Goal: Task Accomplishment & Management: Complete application form

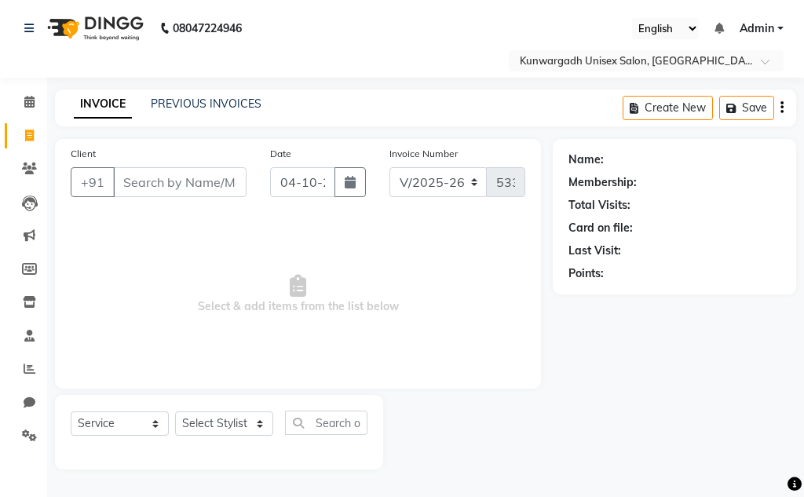
select select "7931"
select select "service"
select select "84120"
click at [175, 411] on select "Select Stylist Aarti [PERSON_NAME] Sir Chiku [PERSON_NAME] Devdas [PERSON_NAME]…" at bounding box center [224, 423] width 98 height 24
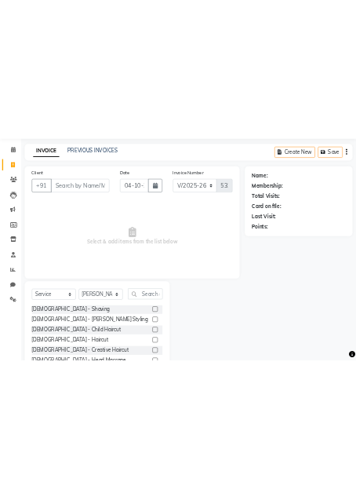
scroll to position [153, 0]
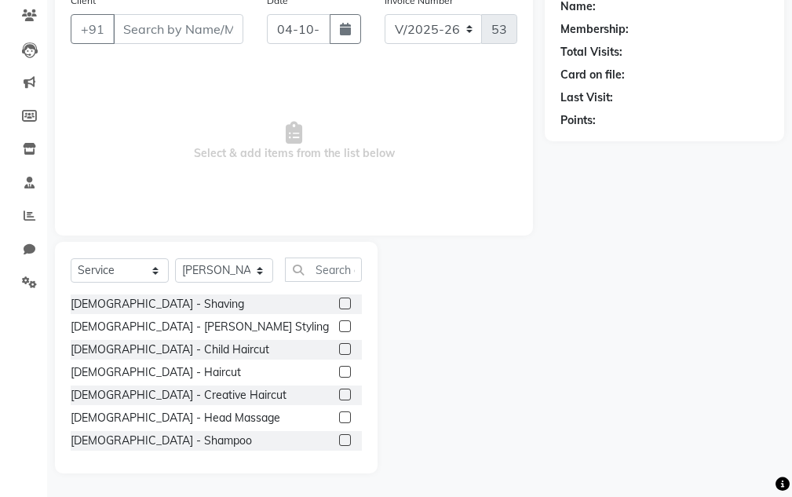
drag, startPoint x: 327, startPoint y: 286, endPoint x: 330, endPoint y: 274, distance: 12.9
click at [329, 276] on div "Select Service Product Membership Package Voucher Prepaid Gift Card Select Styl…" at bounding box center [216, 275] width 291 height 37
click at [335, 266] on input "text" at bounding box center [323, 269] width 77 height 24
type input "h"
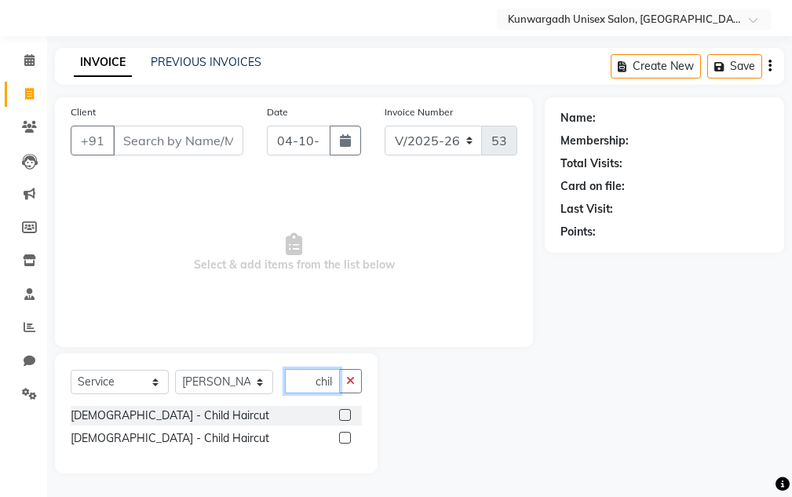
scroll to position [0, 5]
type input "child"
drag, startPoint x: 354, startPoint y: 379, endPoint x: 326, endPoint y: 388, distance: 29.0
click at [353, 379] on icon "button" at bounding box center [350, 380] width 9 height 11
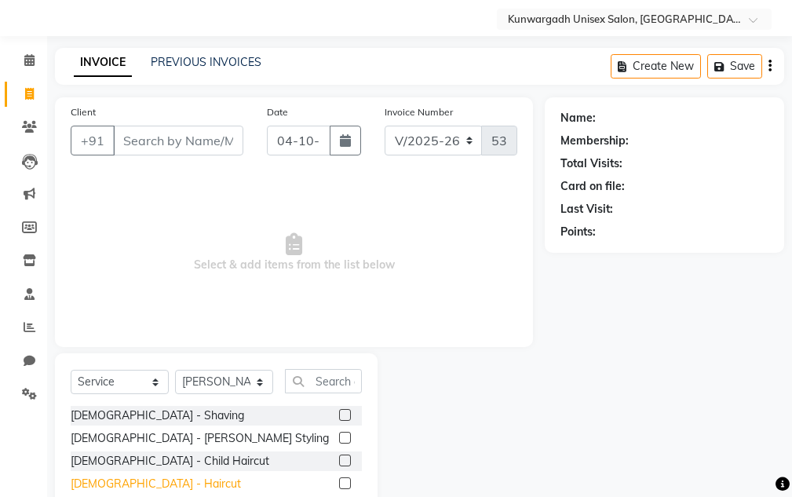
click at [129, 481] on div "[DEMOGRAPHIC_DATA] - Haircut" at bounding box center [156, 484] width 170 height 16
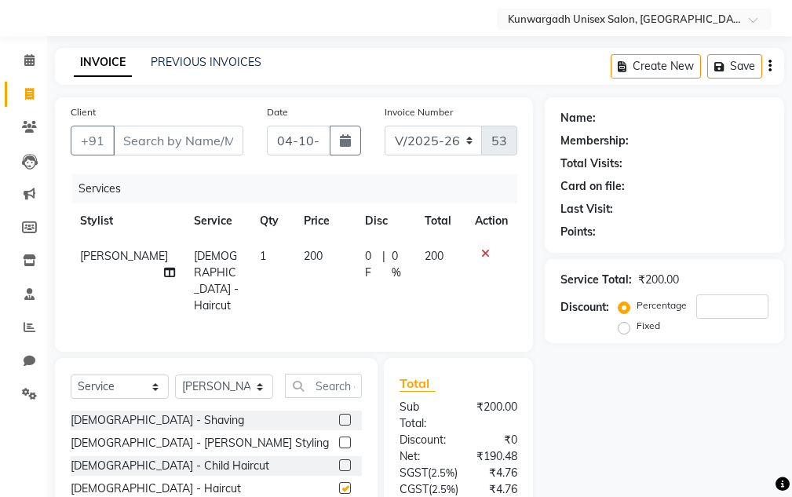
checkbox input "false"
click at [194, 385] on select "Select Stylist Aarti [PERSON_NAME] Sir Chiku [PERSON_NAME] Devdas [PERSON_NAME]…" at bounding box center [224, 386] width 98 height 24
select select "82467"
click at [175, 374] on select "Select Stylist Aarti [PERSON_NAME] Sir Chiku [PERSON_NAME] Devdas [PERSON_NAME]…" at bounding box center [224, 386] width 98 height 24
click at [93, 481] on div "[DEMOGRAPHIC_DATA] - Haircut" at bounding box center [156, 488] width 170 height 16
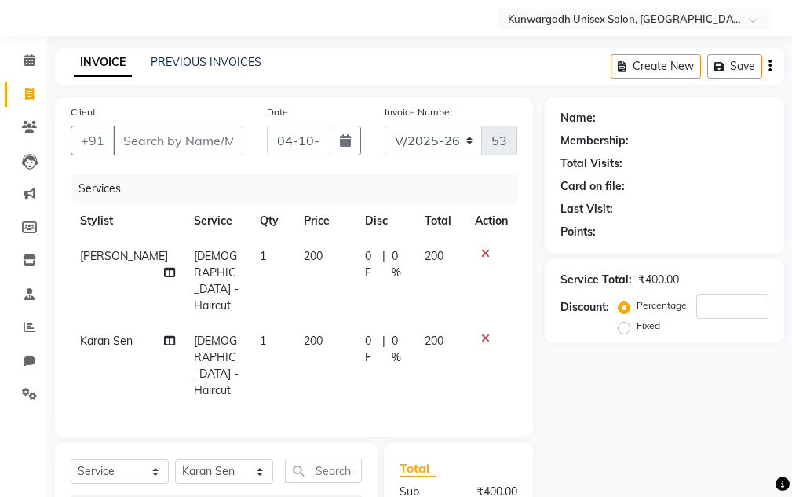
checkbox input "false"
click at [206, 141] on input "Client" at bounding box center [178, 141] width 130 height 30
type input "9"
type input "0"
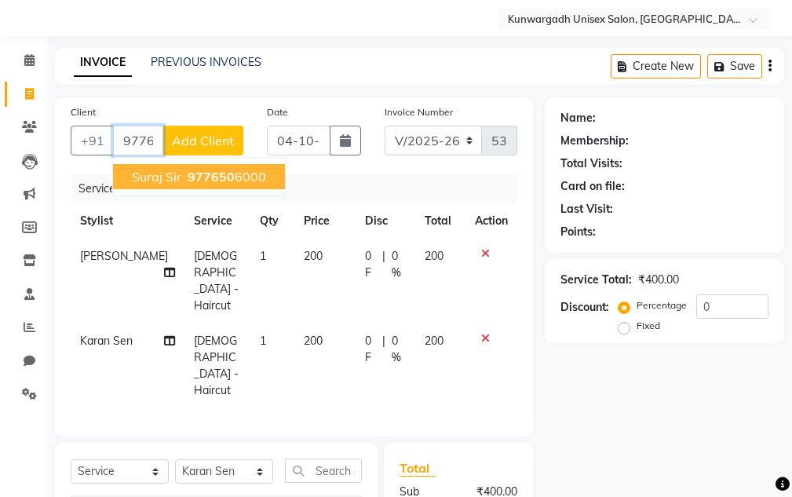
click at [229, 175] on span "977650" at bounding box center [211, 177] width 47 height 16
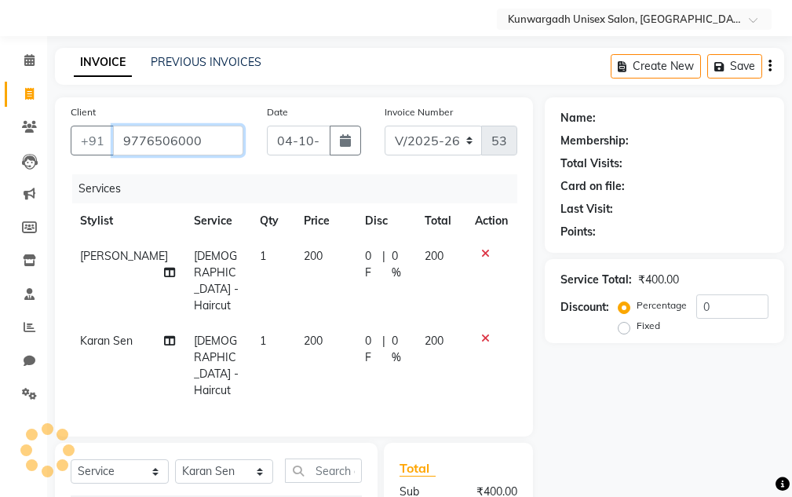
type input "9776506000"
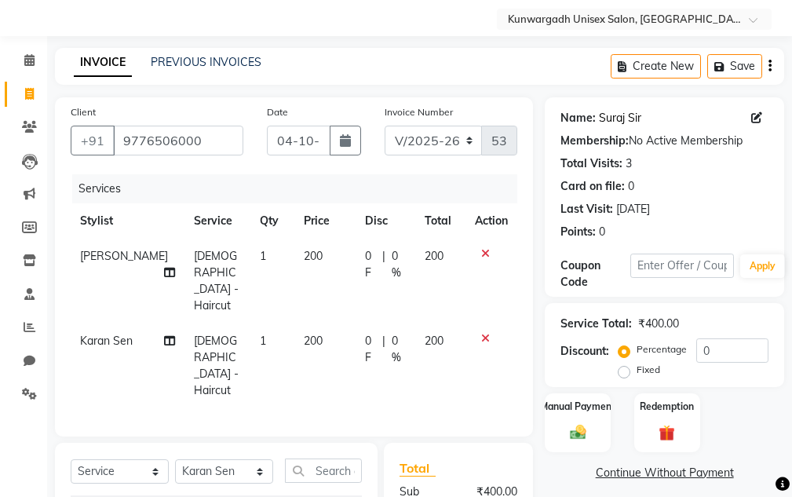
click at [631, 124] on link "Suraj Sir" at bounding box center [620, 118] width 42 height 16
click at [487, 250] on icon at bounding box center [485, 253] width 9 height 11
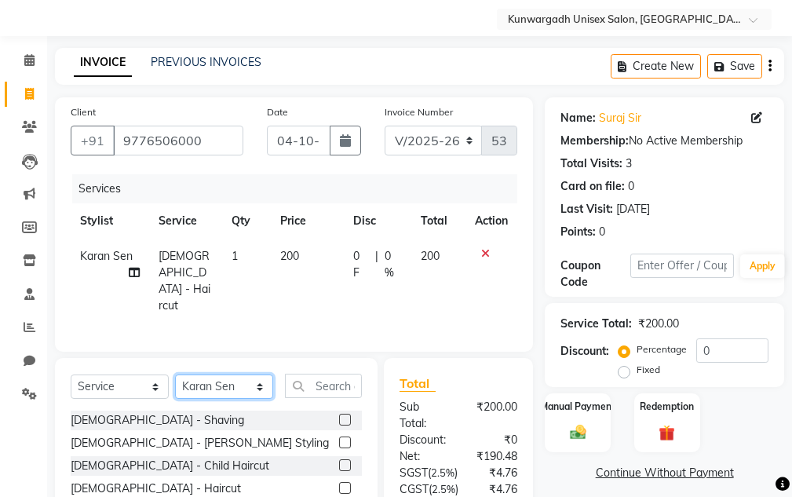
click at [212, 378] on select "Select Stylist Aarti [PERSON_NAME] Sir Chiku [PERSON_NAME] Devdas [PERSON_NAME]…" at bounding box center [224, 386] width 98 height 24
select select "84120"
click at [175, 374] on select "Select Stylist Aarti [PERSON_NAME] Sir Chiku [PERSON_NAME] Devdas [PERSON_NAME]…" at bounding box center [224, 386] width 98 height 24
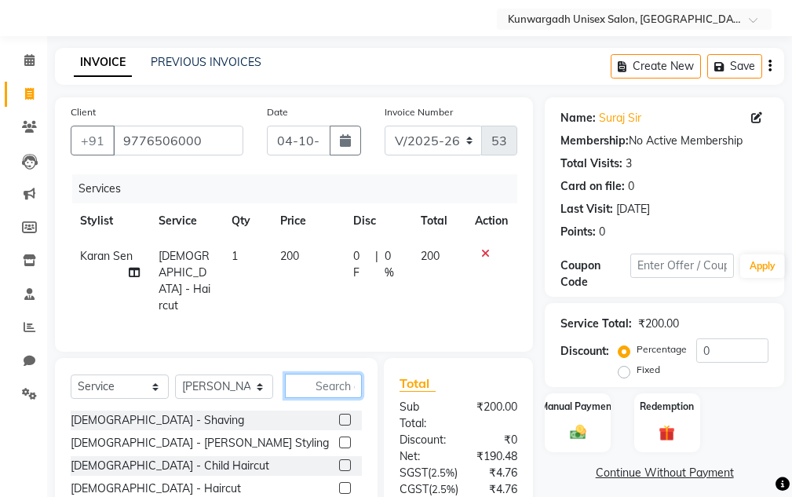
click at [313, 378] on input "text" at bounding box center [323, 386] width 77 height 24
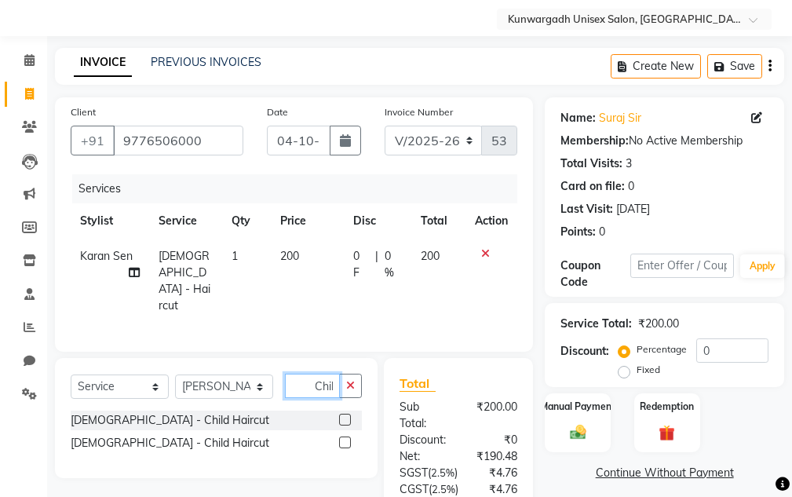
scroll to position [0, 7]
type input "Child"
click at [143, 438] on div "[DEMOGRAPHIC_DATA] - Child Haircut" at bounding box center [170, 443] width 199 height 16
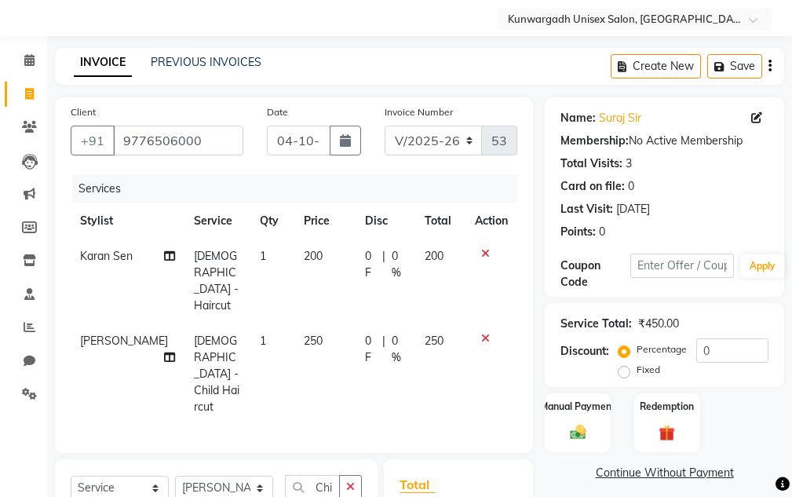
checkbox input "false"
click at [594, 409] on label "Manual Payment" at bounding box center [577, 405] width 78 height 15
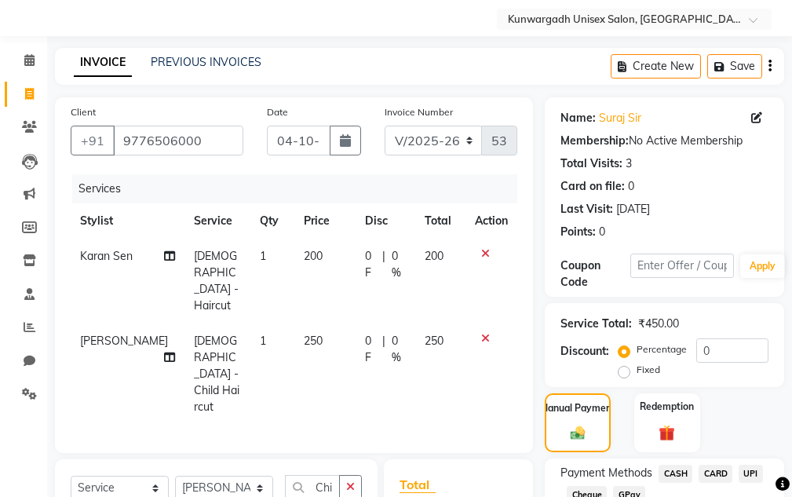
scroll to position [289, 0]
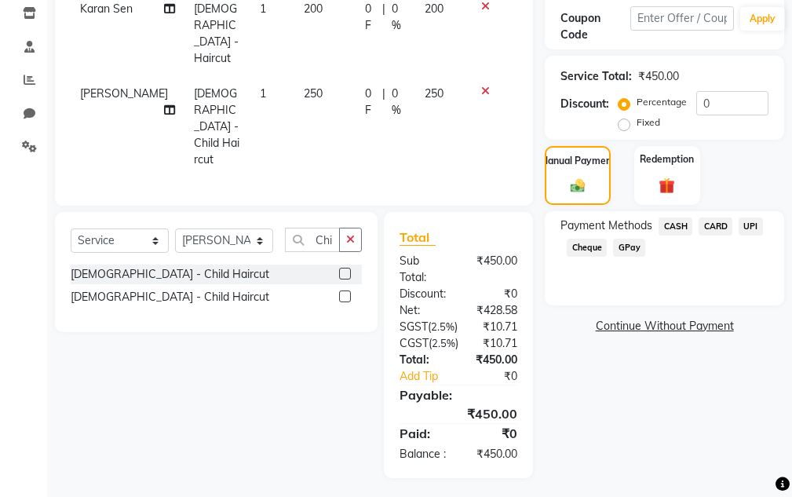
click at [758, 227] on span "UPI" at bounding box center [751, 226] width 24 height 18
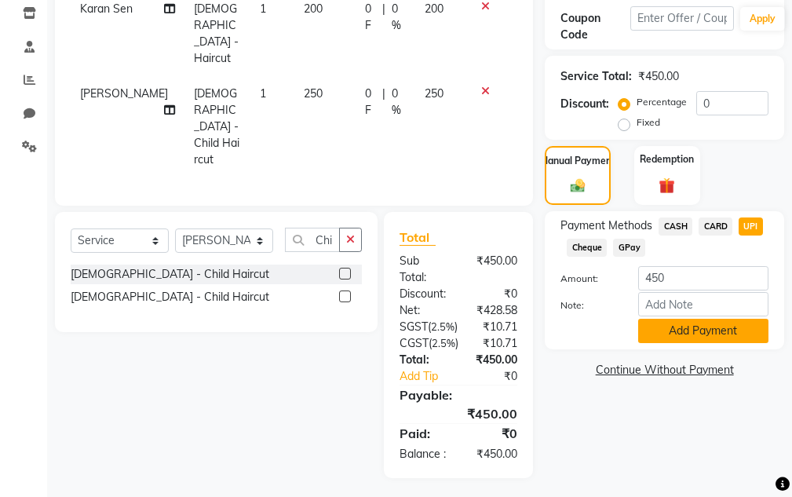
click at [725, 330] on button "Add Payment" at bounding box center [703, 331] width 130 height 24
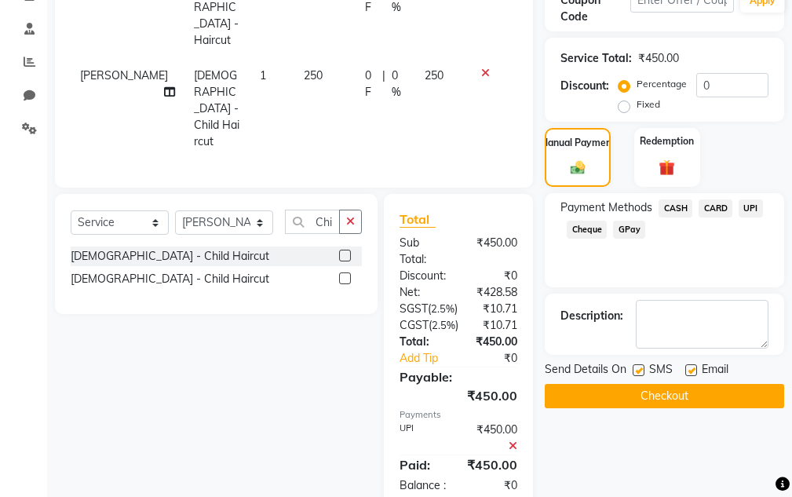
scroll to position [338, 0]
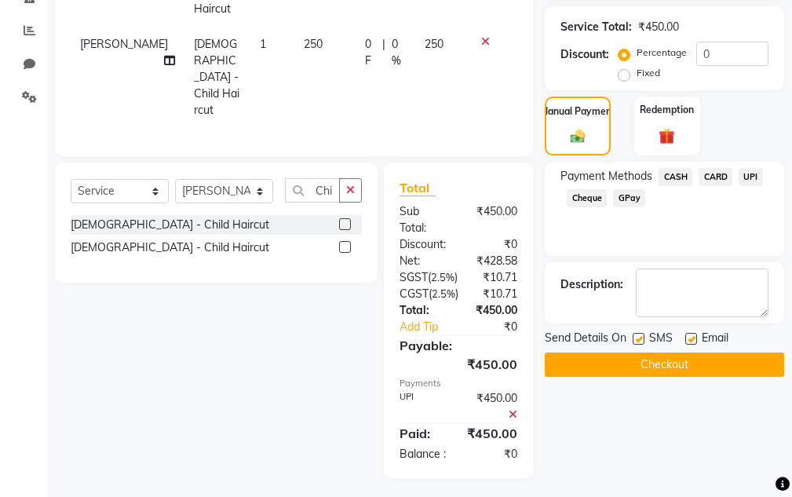
click at [687, 362] on button "Checkout" at bounding box center [664, 364] width 239 height 24
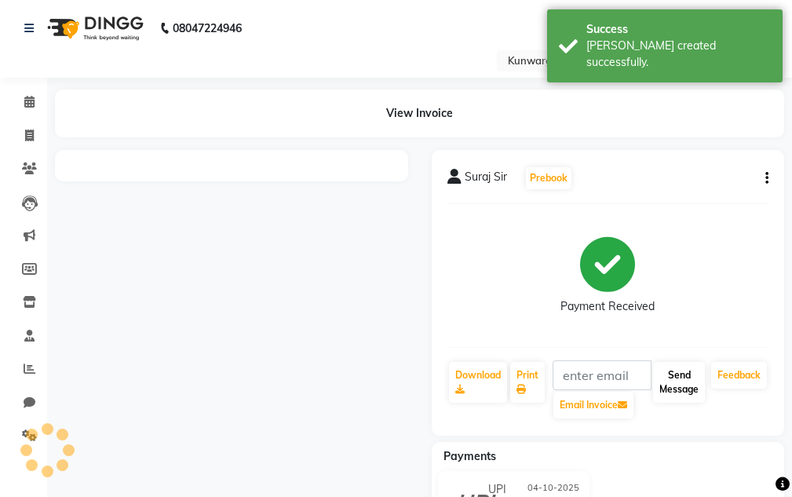
click at [685, 360] on div "Suraj Sir Prebook Payment Received Download Print Email Invoice Send Message Fe…" at bounding box center [608, 293] width 353 height 286
drag, startPoint x: 686, startPoint y: 365, endPoint x: 688, endPoint y: 390, distance: 25.2
click at [687, 368] on button "Send Message" at bounding box center [679, 382] width 52 height 41
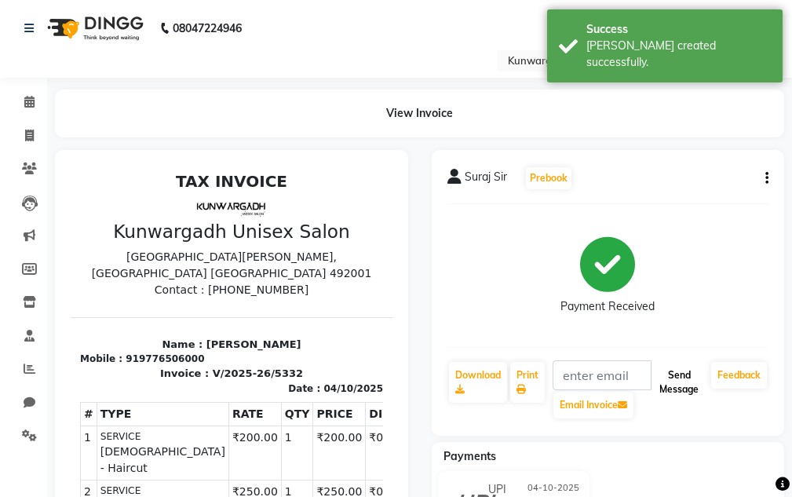
click at [688, 390] on button "Send Message" at bounding box center [679, 382] width 52 height 41
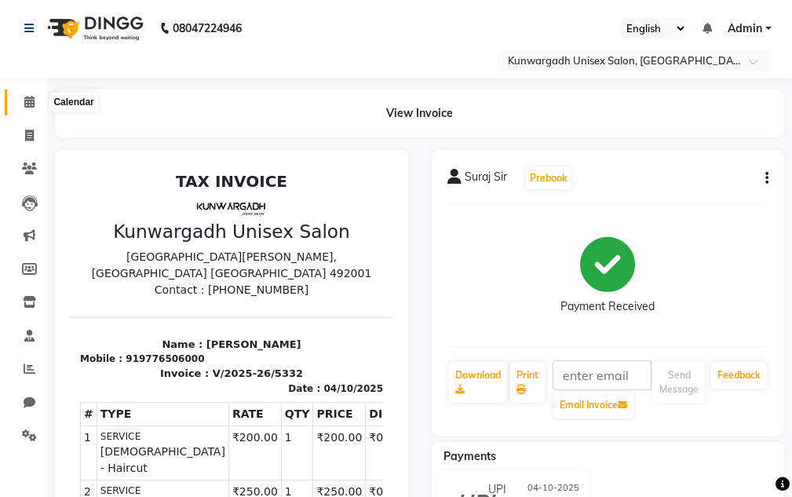
click at [23, 100] on span at bounding box center [29, 102] width 27 height 18
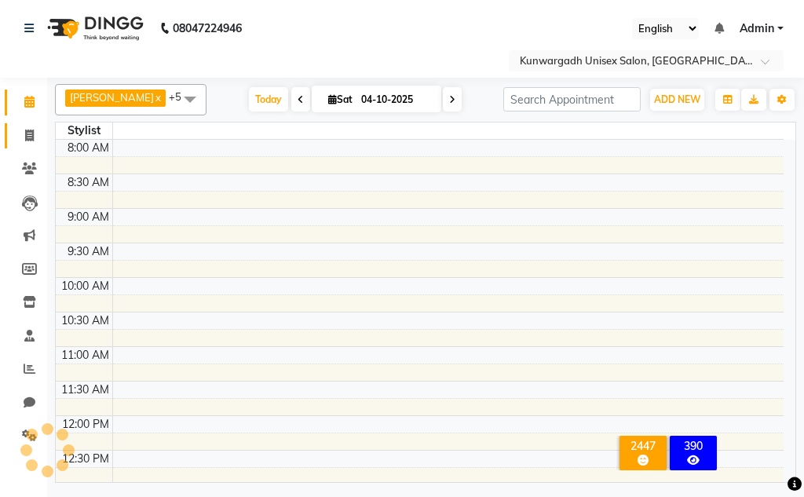
drag, startPoint x: 16, startPoint y: 154, endPoint x: 21, endPoint y: 146, distance: 9.2
click at [17, 154] on li "Clients" at bounding box center [23, 169] width 47 height 34
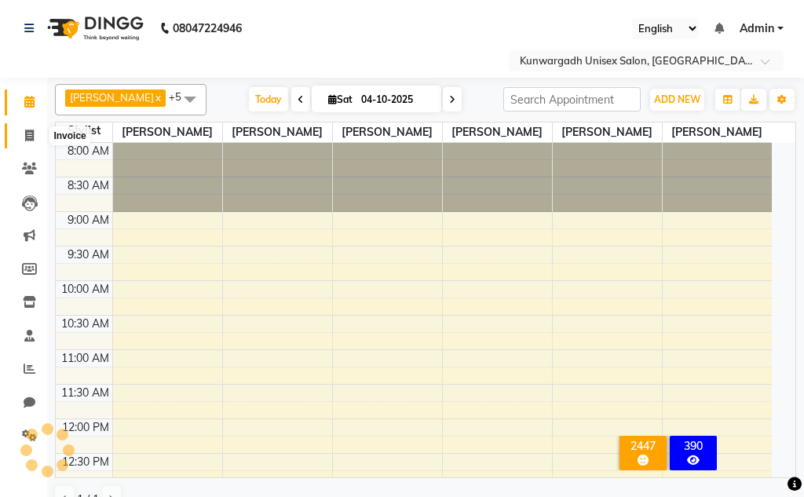
click at [30, 132] on icon at bounding box center [29, 135] width 9 height 12
select select "service"
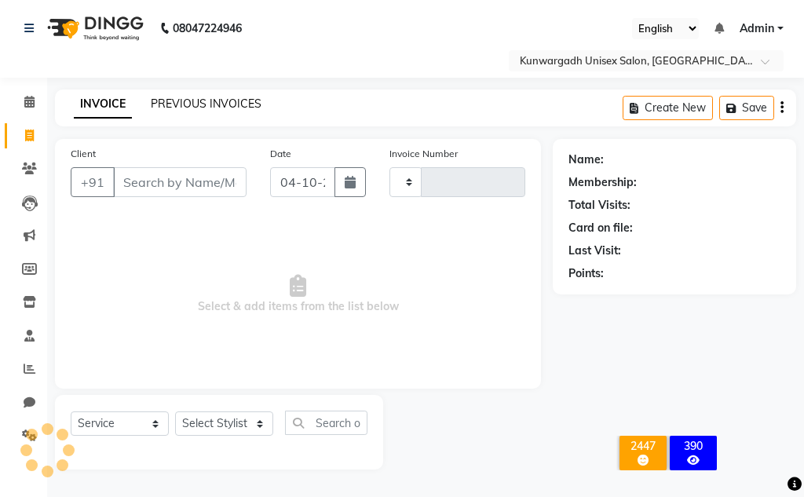
type input "5333"
select select "7931"
click at [188, 104] on link "PREVIOUS INVOICES" at bounding box center [206, 104] width 111 height 14
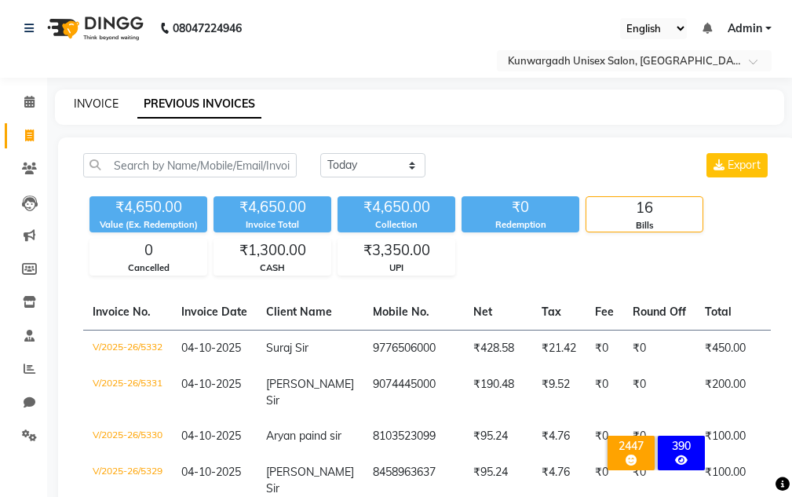
click at [87, 100] on link "INVOICE" at bounding box center [96, 104] width 45 height 14
select select "service"
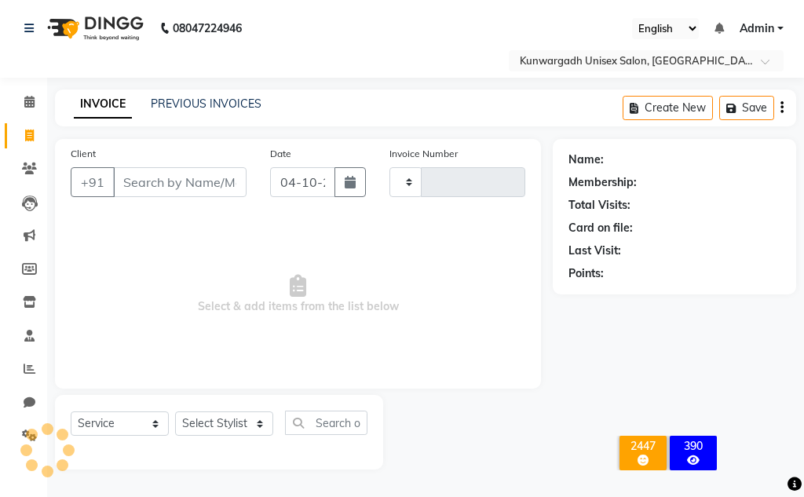
type input "5333"
select select "7931"
click at [20, 129] on span at bounding box center [29, 136] width 27 height 18
select select "service"
type input "5333"
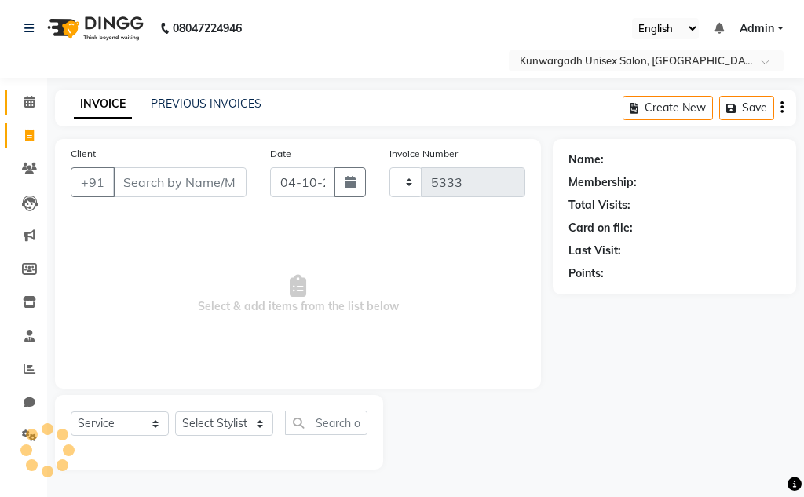
select select "7931"
click at [154, 178] on input "Client" at bounding box center [179, 182] width 133 height 30
